Goal: Use online tool/utility: Use online tool/utility

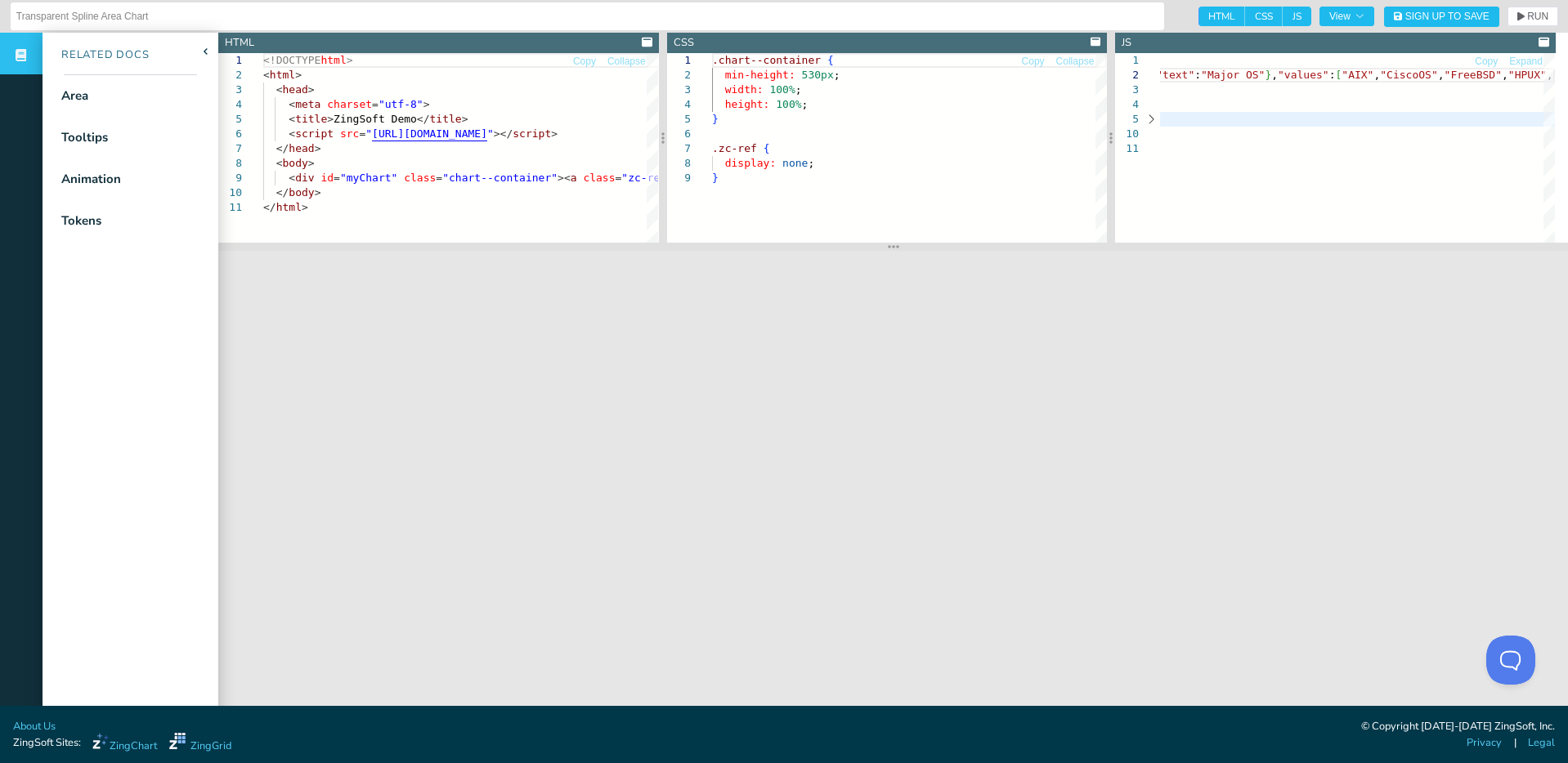
scroll to position [58, 5]
drag, startPoint x: 1341, startPoint y: 81, endPoint x: 1353, endPoint y: 93, distance: 17.0
click at [1518, 18] on icon "button" at bounding box center [1522, 17] width 7 height 9
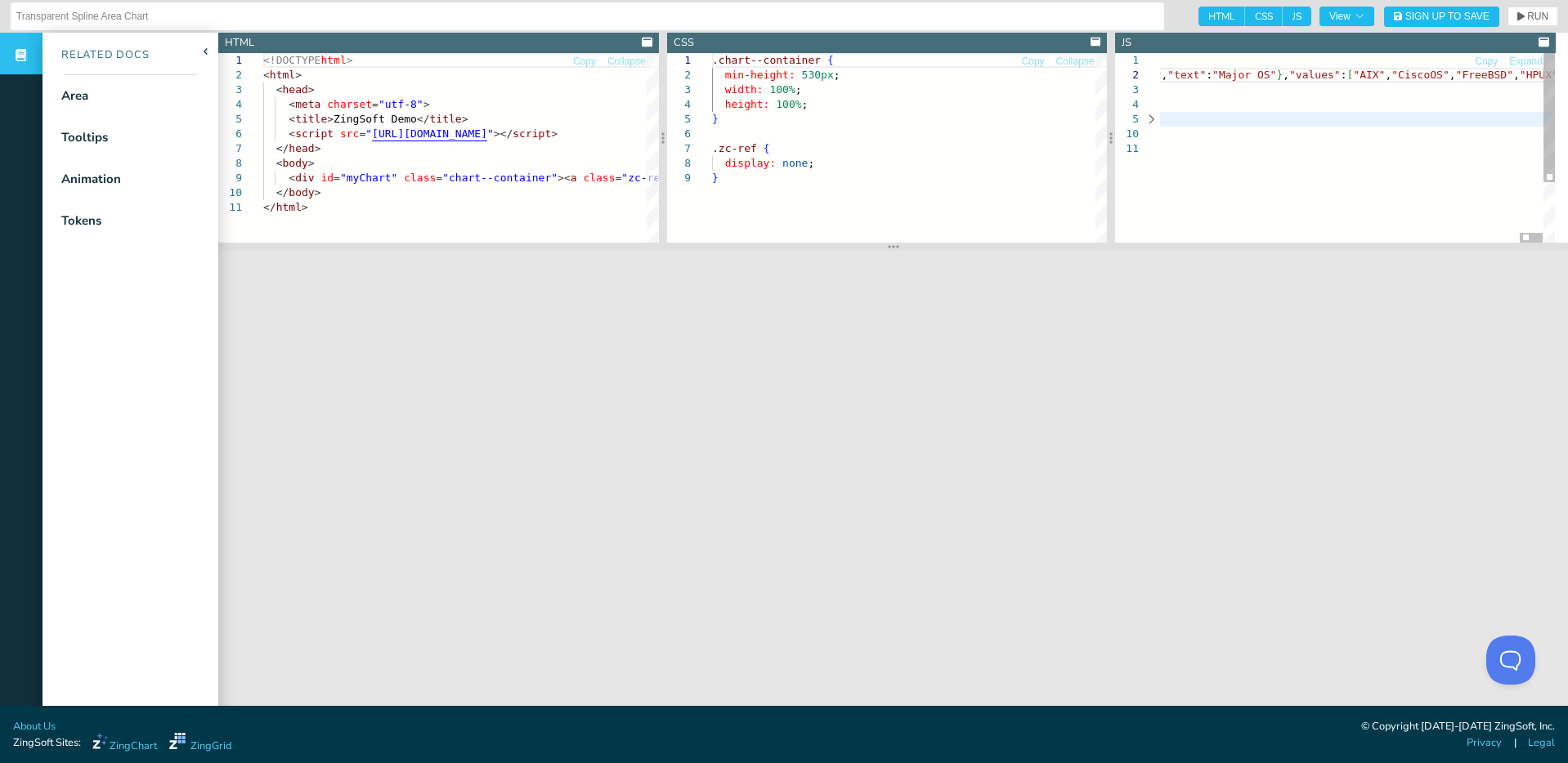
click at [1528, 19] on span "RUN" at bounding box center [1538, 16] width 21 height 10
click at [1522, 8] on button "RUN" at bounding box center [1533, 16] width 51 height 19
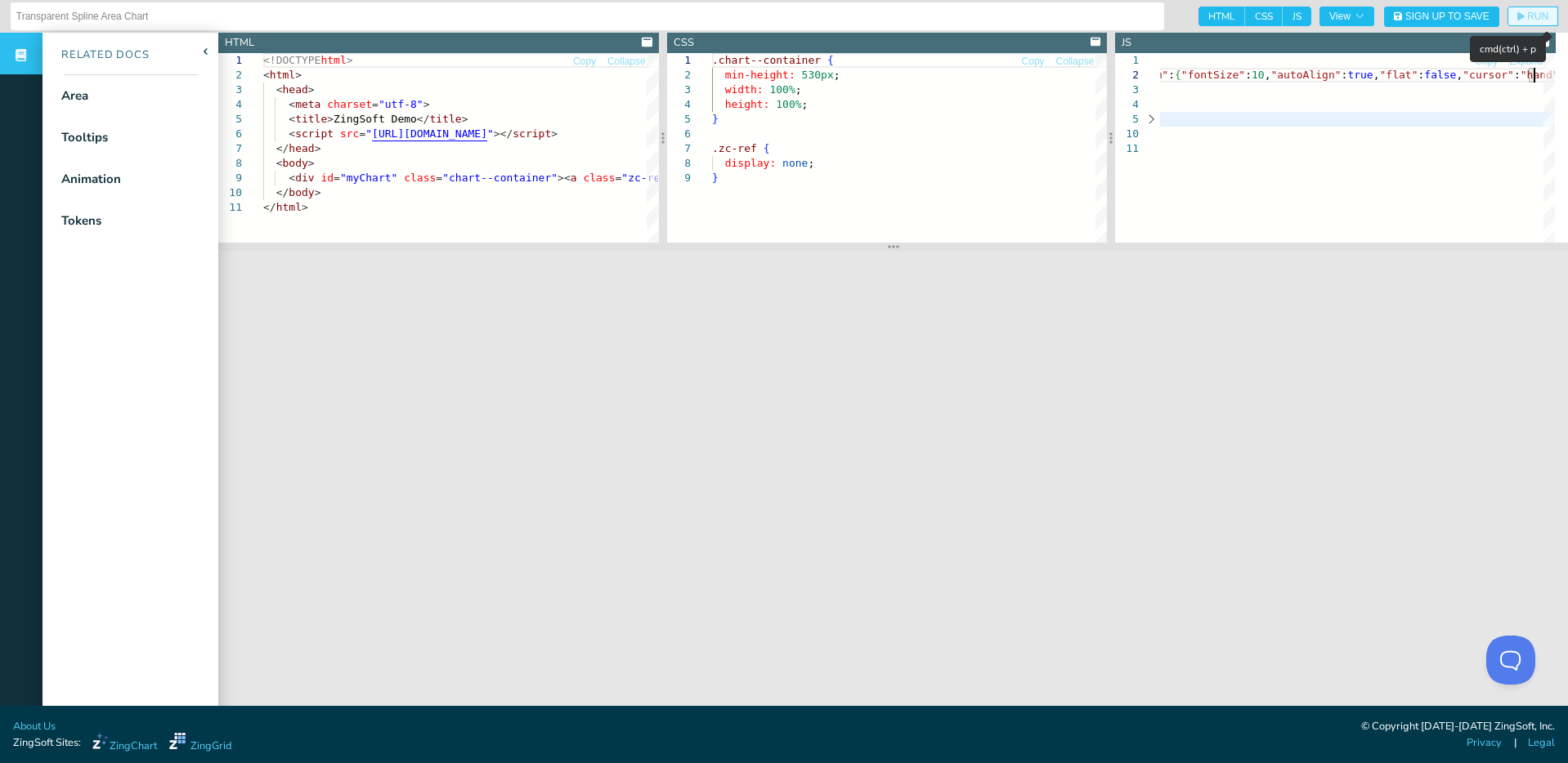
click at [1528, 14] on span "RUN" at bounding box center [1538, 16] width 21 height 10
click at [1515, 10] on button "RUN" at bounding box center [1533, 16] width 51 height 19
click at [1518, 15] on span "RUN" at bounding box center [1533, 16] width 31 height 10
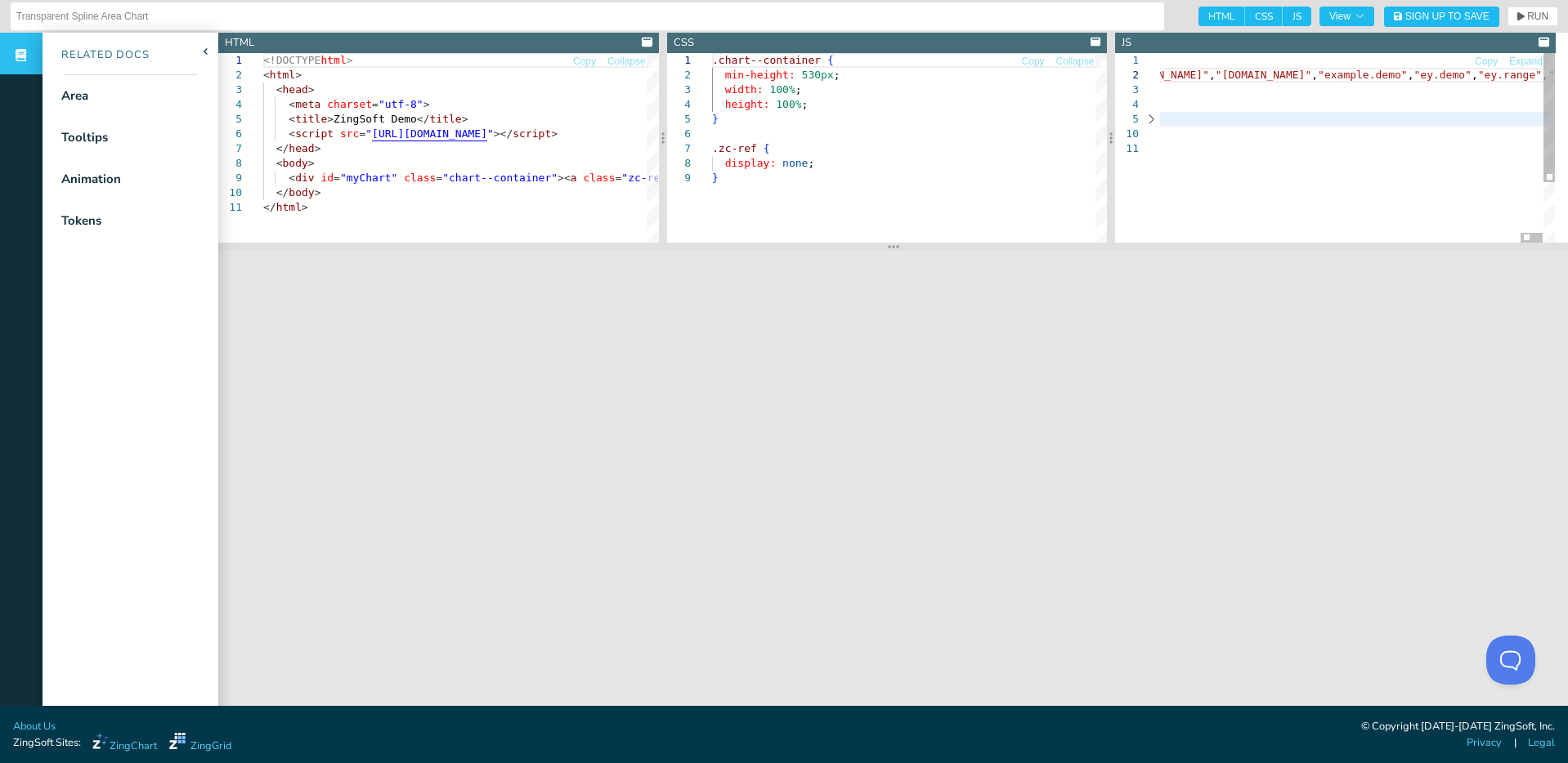
click at [1518, 18] on span "RUN" at bounding box center [1533, 16] width 31 height 10
click at [1201, 248] on section at bounding box center [893, 246] width 1350 height 8
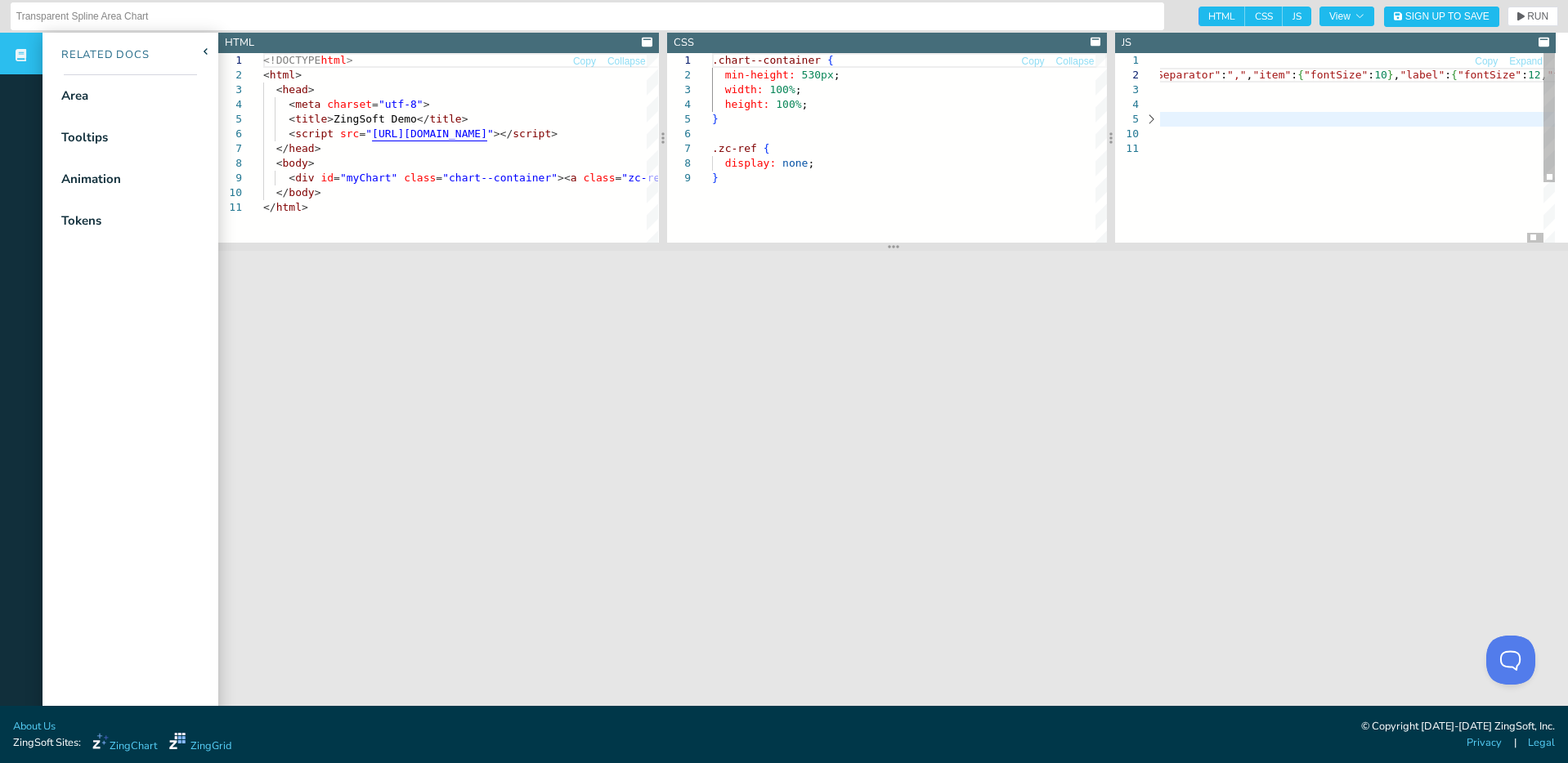
type textarea "ull,null,null,null,242,null,635,null,12203],"text":"temdomain.local","marker":{…"
click at [1517, 8] on button "RUN" at bounding box center [1533, 16] width 51 height 19
